Goal: Task Accomplishment & Management: Use online tool/utility

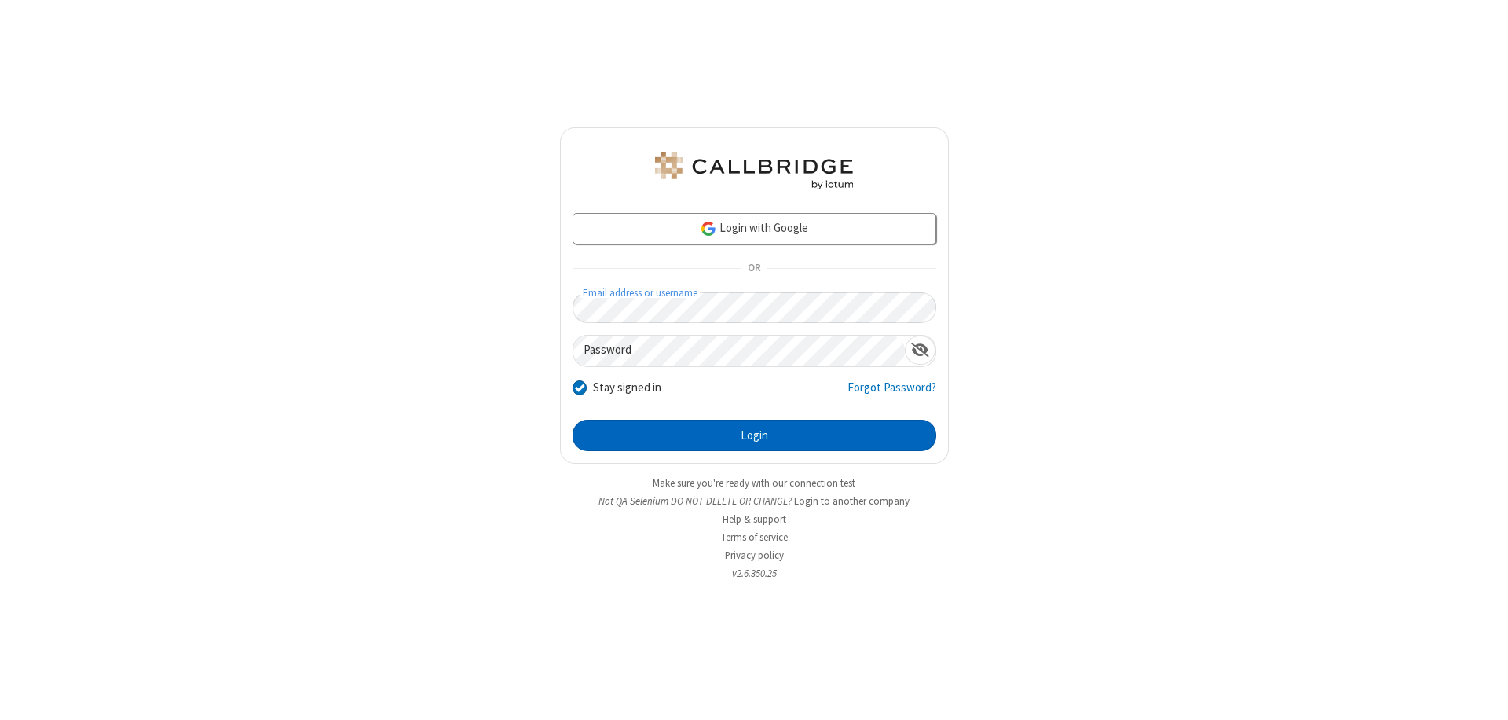
click at [754, 435] on button "Login" at bounding box center [755, 434] width 364 height 31
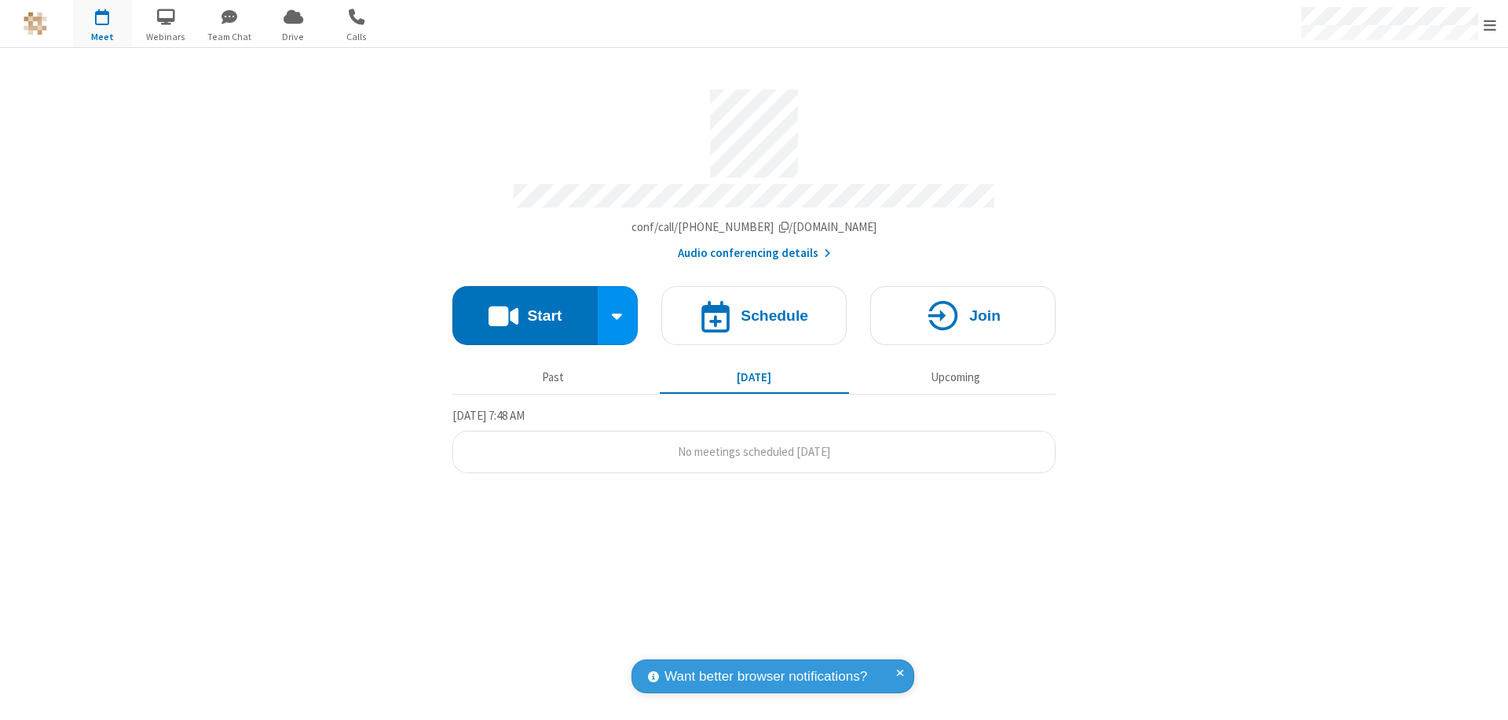
click at [525, 308] on button "Start" at bounding box center [524, 315] width 145 height 59
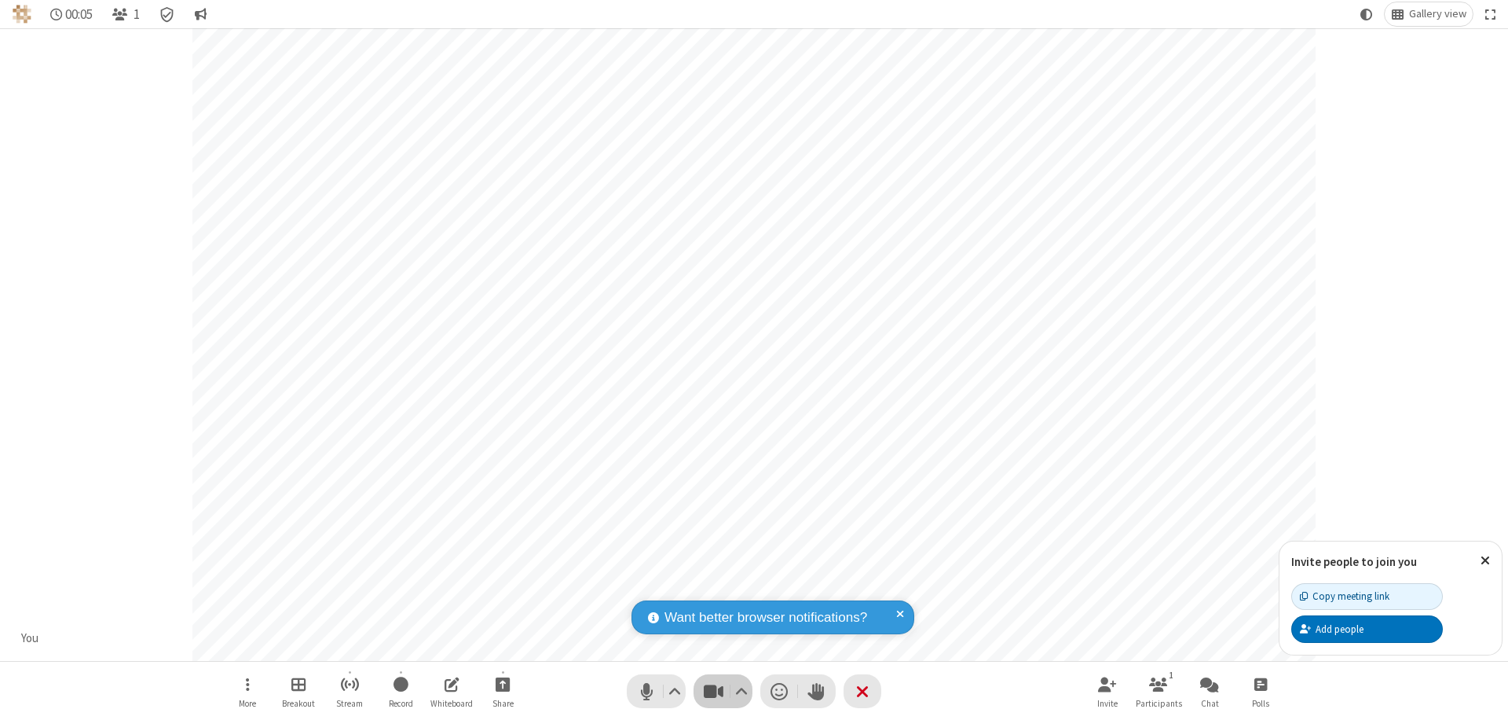
click at [713, 691] on span "Stop video (⌘+Shift+V)" at bounding box center [714, 691] width 24 height 23
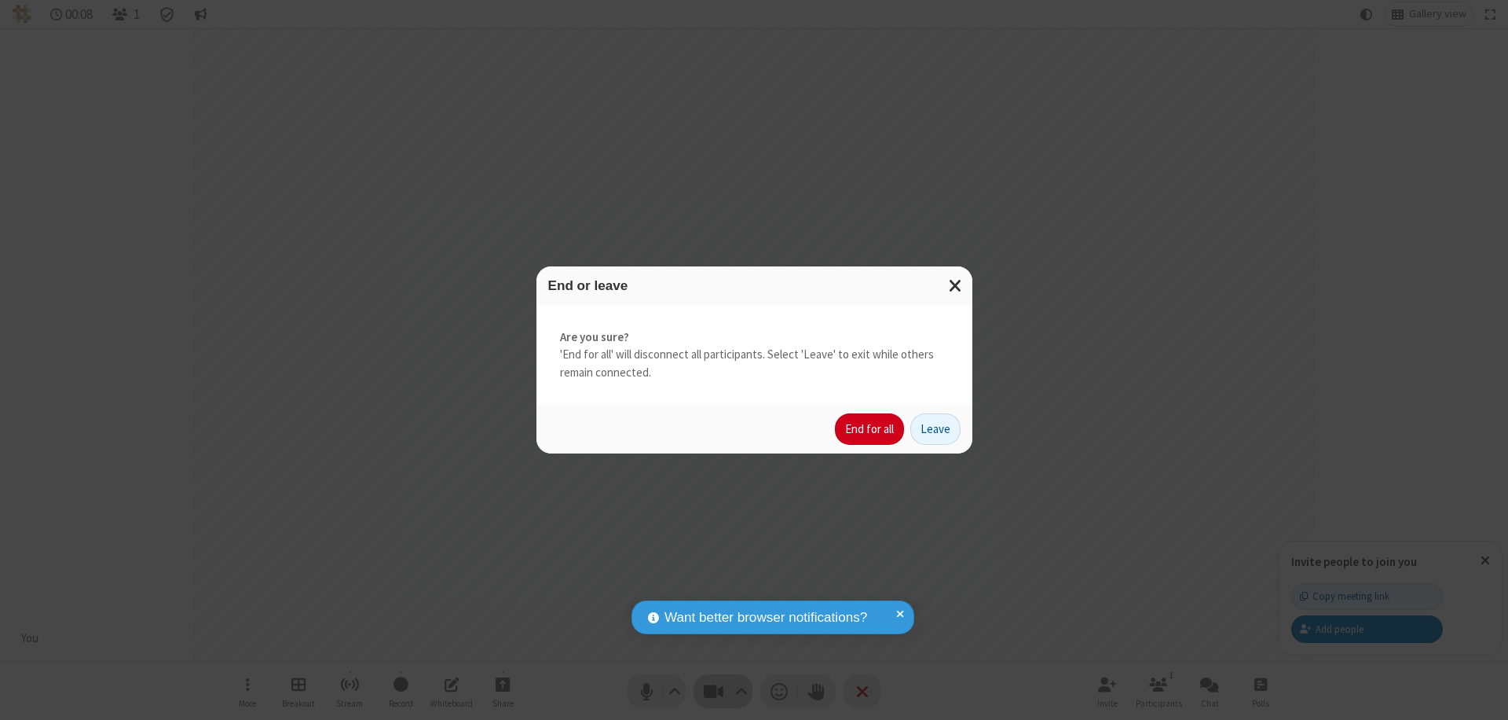
click at [870, 429] on button "End for all" at bounding box center [869, 428] width 69 height 31
